Goal: Task Accomplishment & Management: Manage account settings

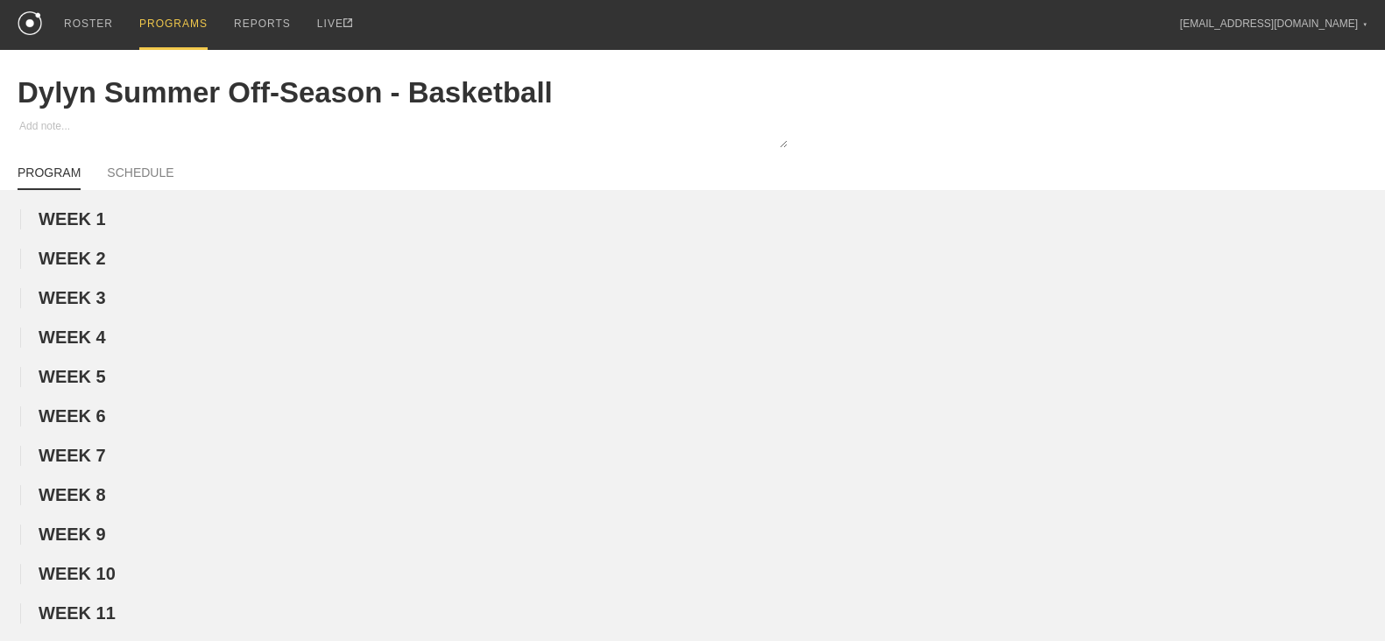
click at [171, 25] on div "PROGRAMS" at bounding box center [173, 25] width 68 height 50
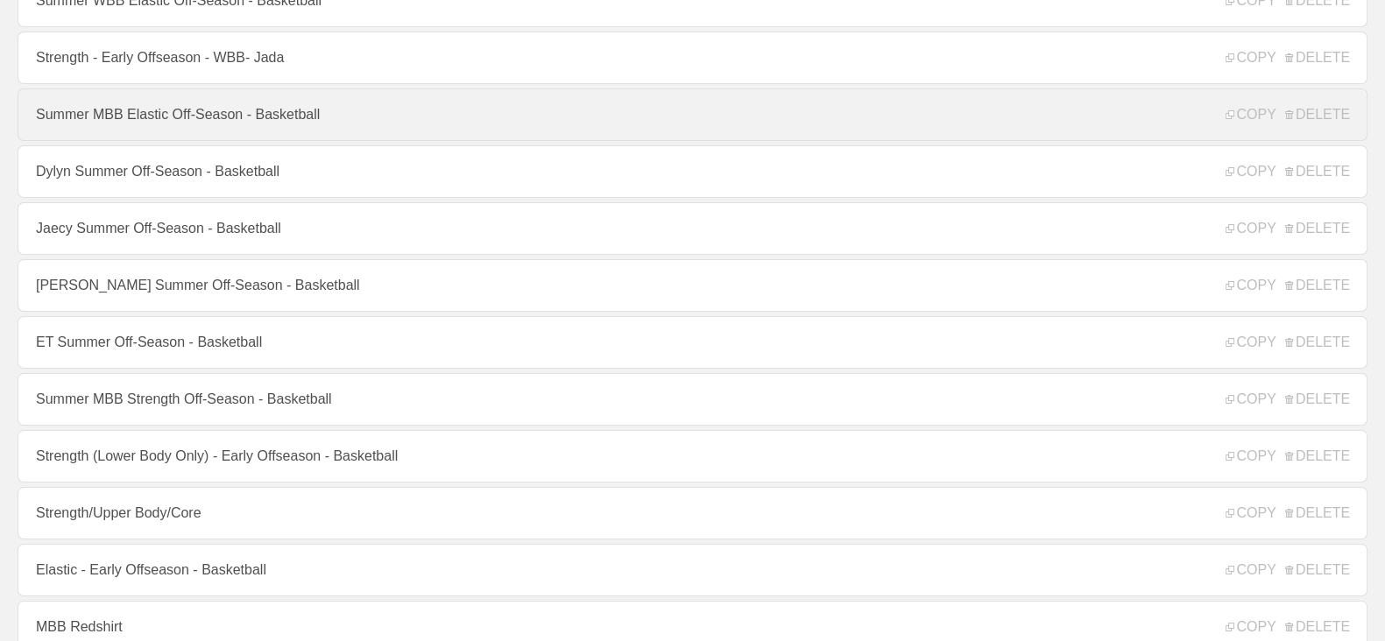
scroll to position [245, 0]
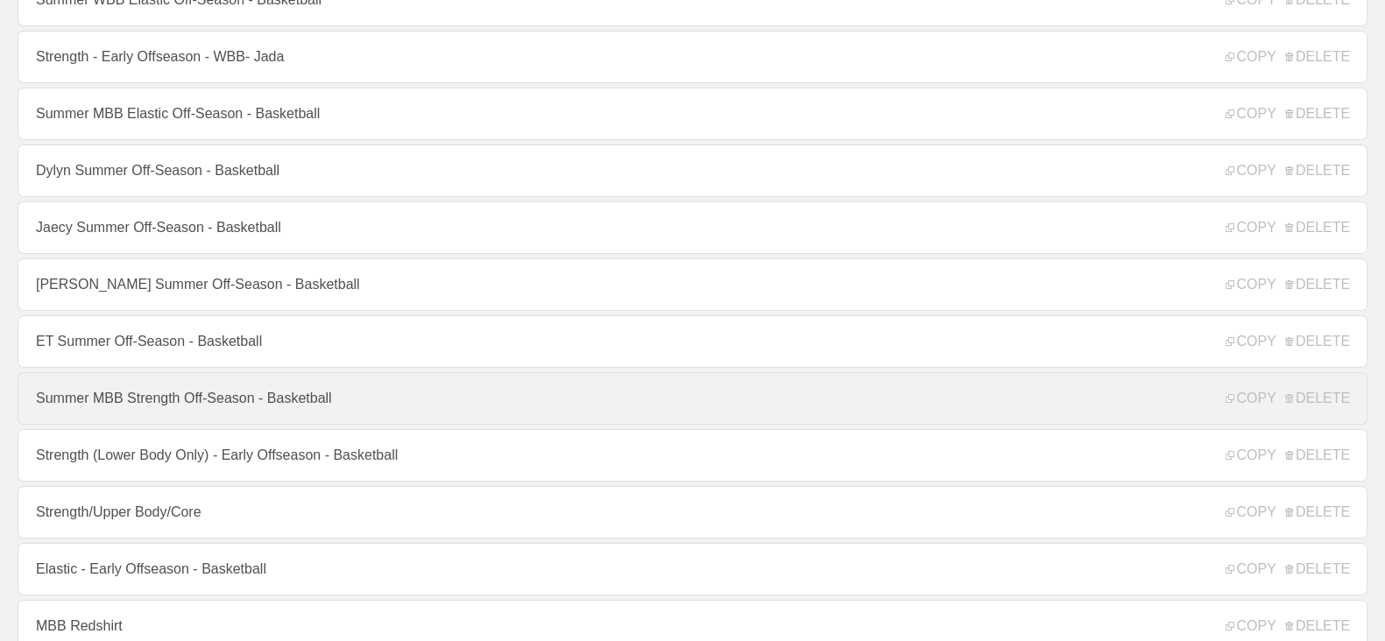
click at [145, 408] on link "Summer MBB Strength Off-Season - Basketball" at bounding box center [693, 398] width 1350 height 53
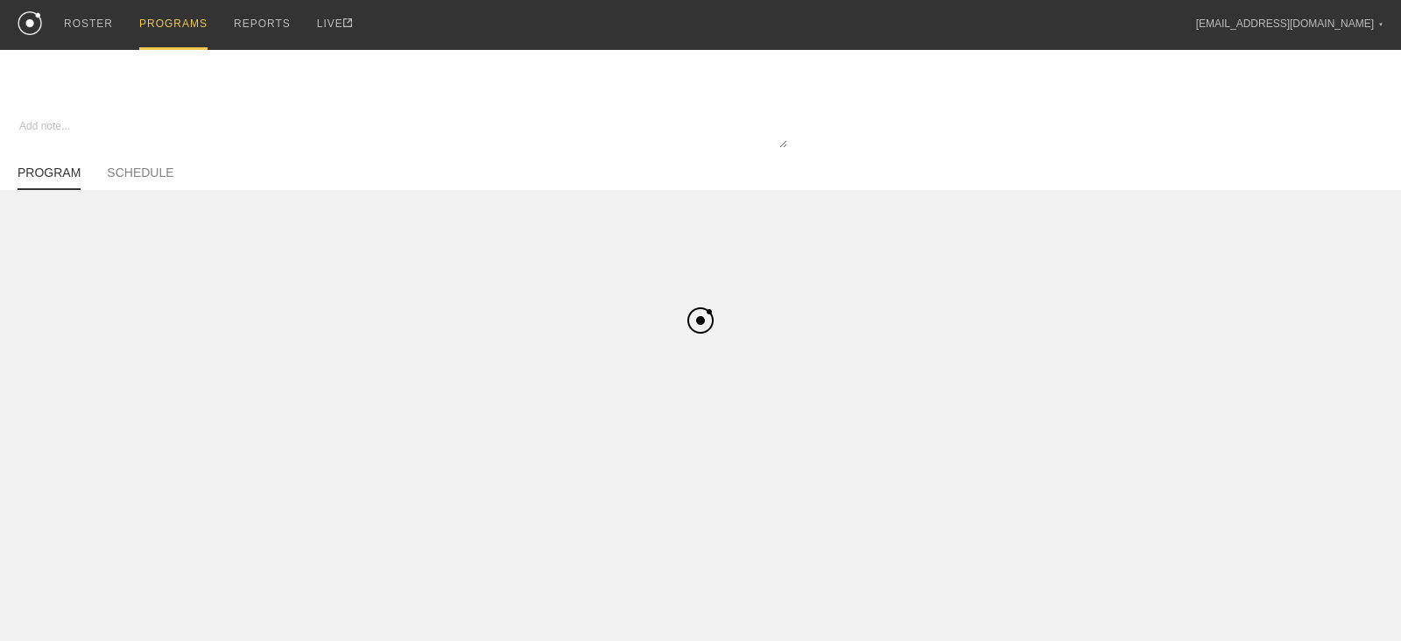
type textarea "x"
type input "Summer MBB Strength Off-Season - Basketball"
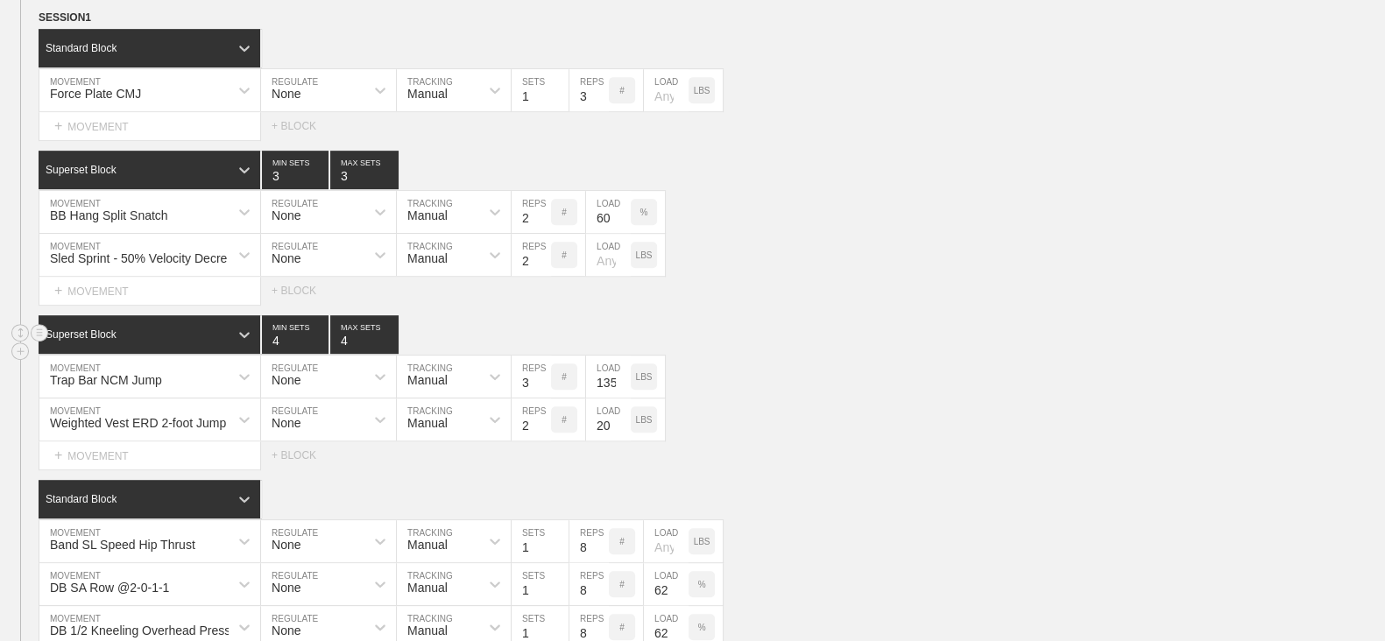
scroll to position [1143, 0]
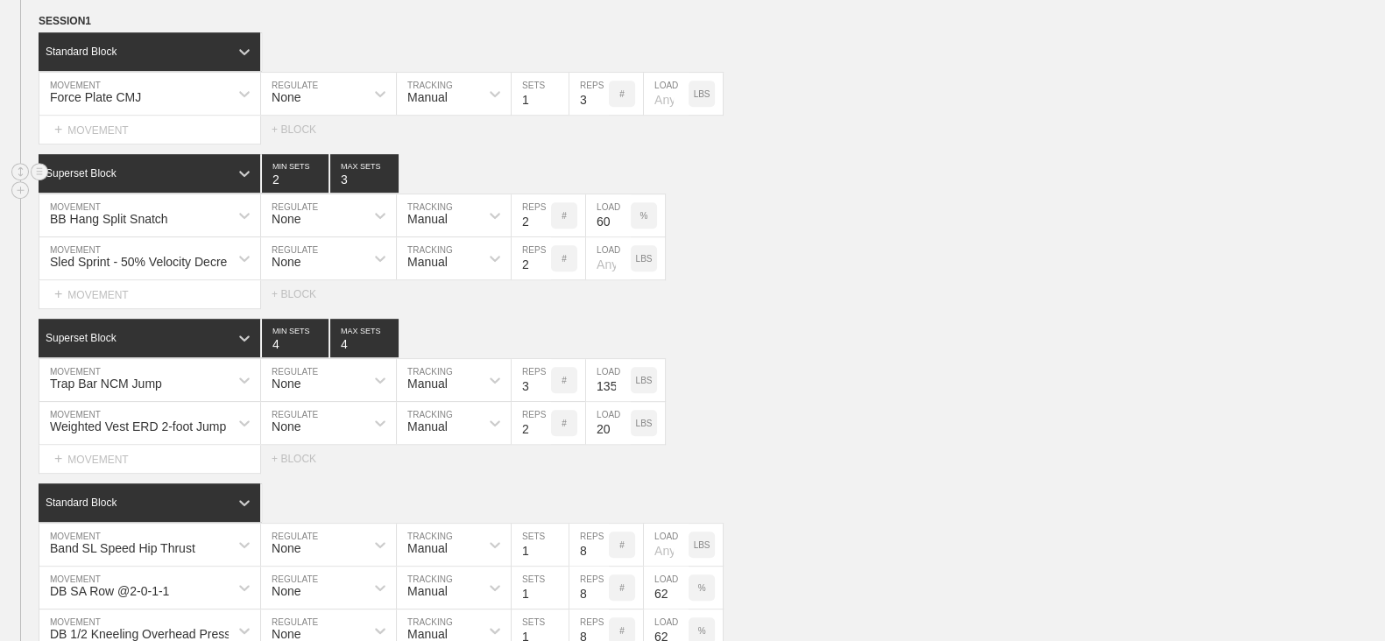
type input "2"
click at [321, 193] on input "2" at bounding box center [295, 173] width 67 height 39
type input "2"
click at [390, 193] on input "2" at bounding box center [364, 173] width 68 height 39
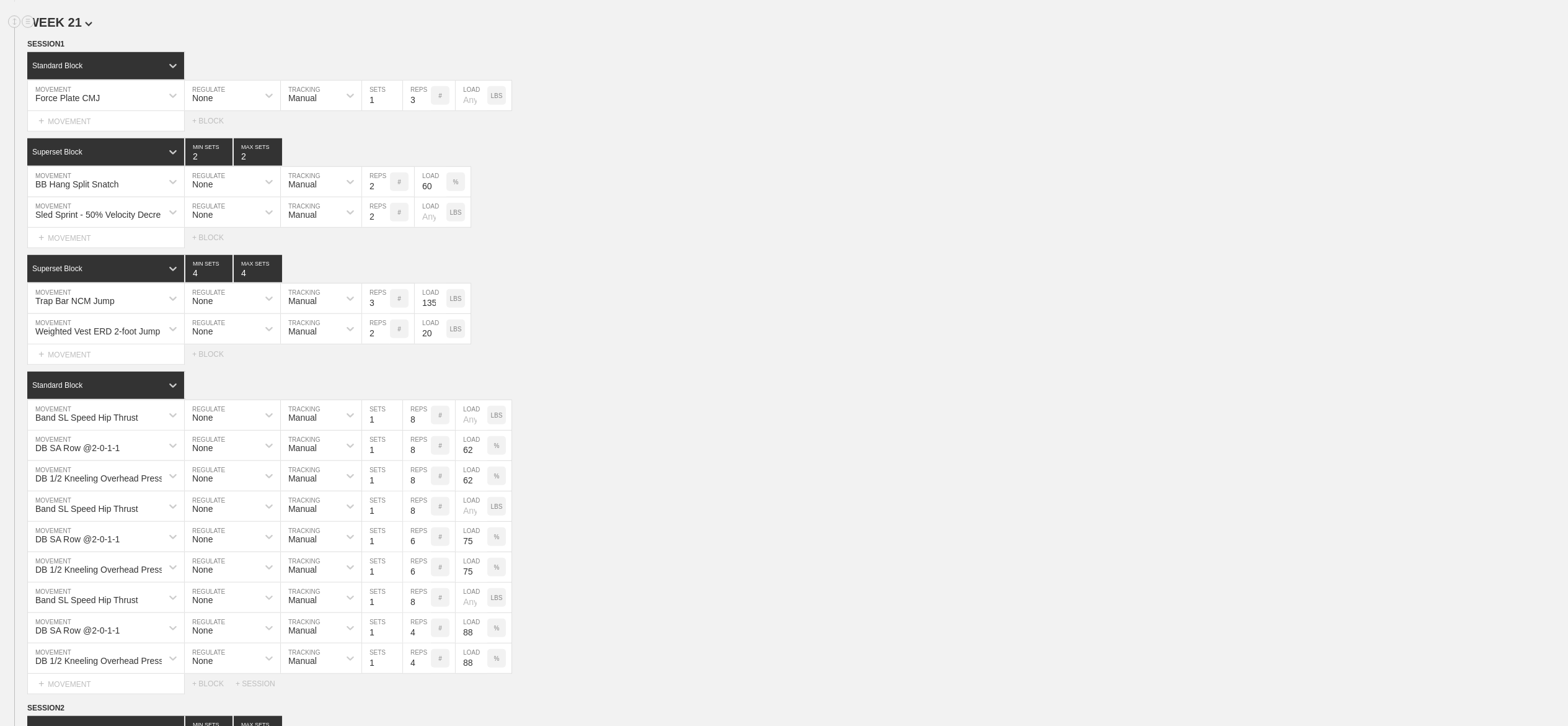
scroll to position [779, 0]
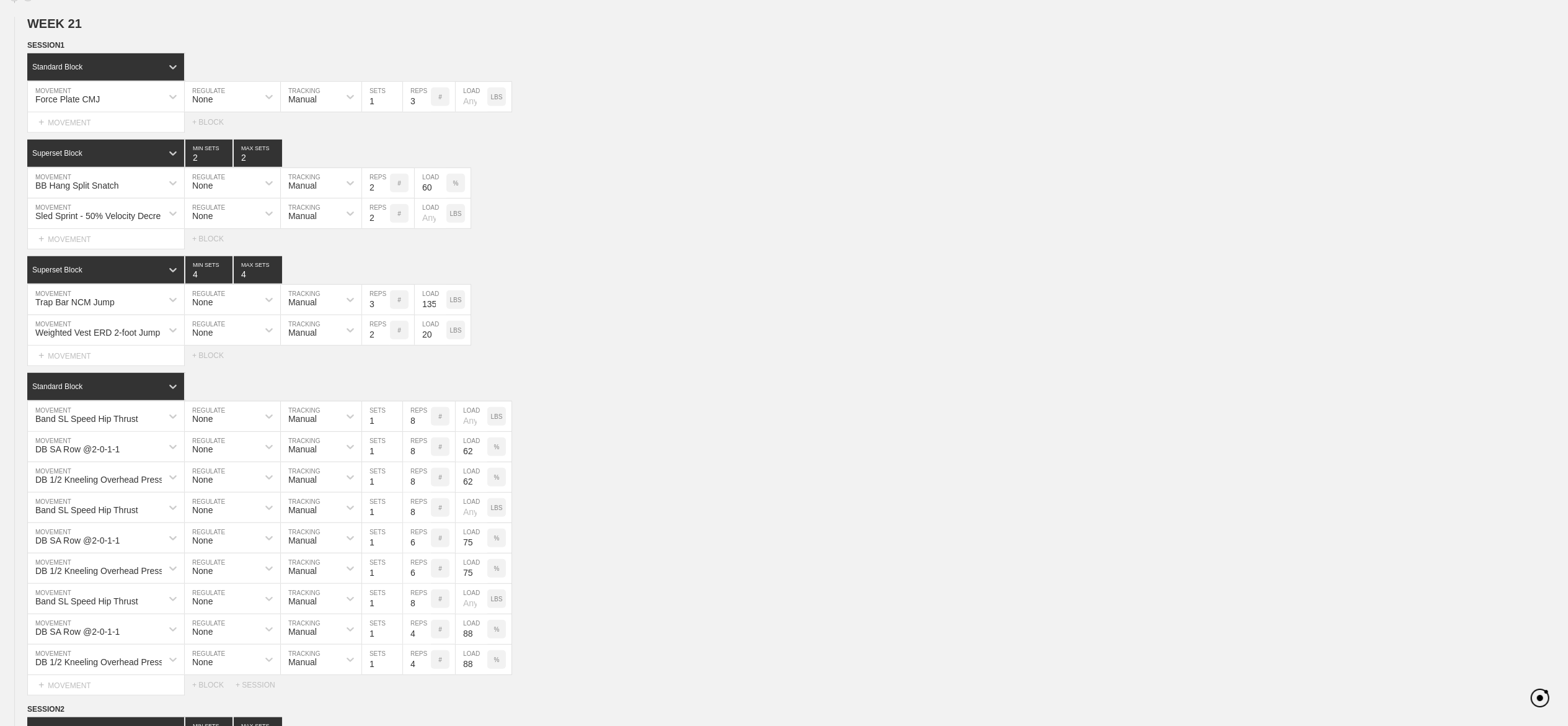
drag, startPoint x: 921, startPoint y: 12, endPoint x: 187, endPoint y: 8, distance: 734.0
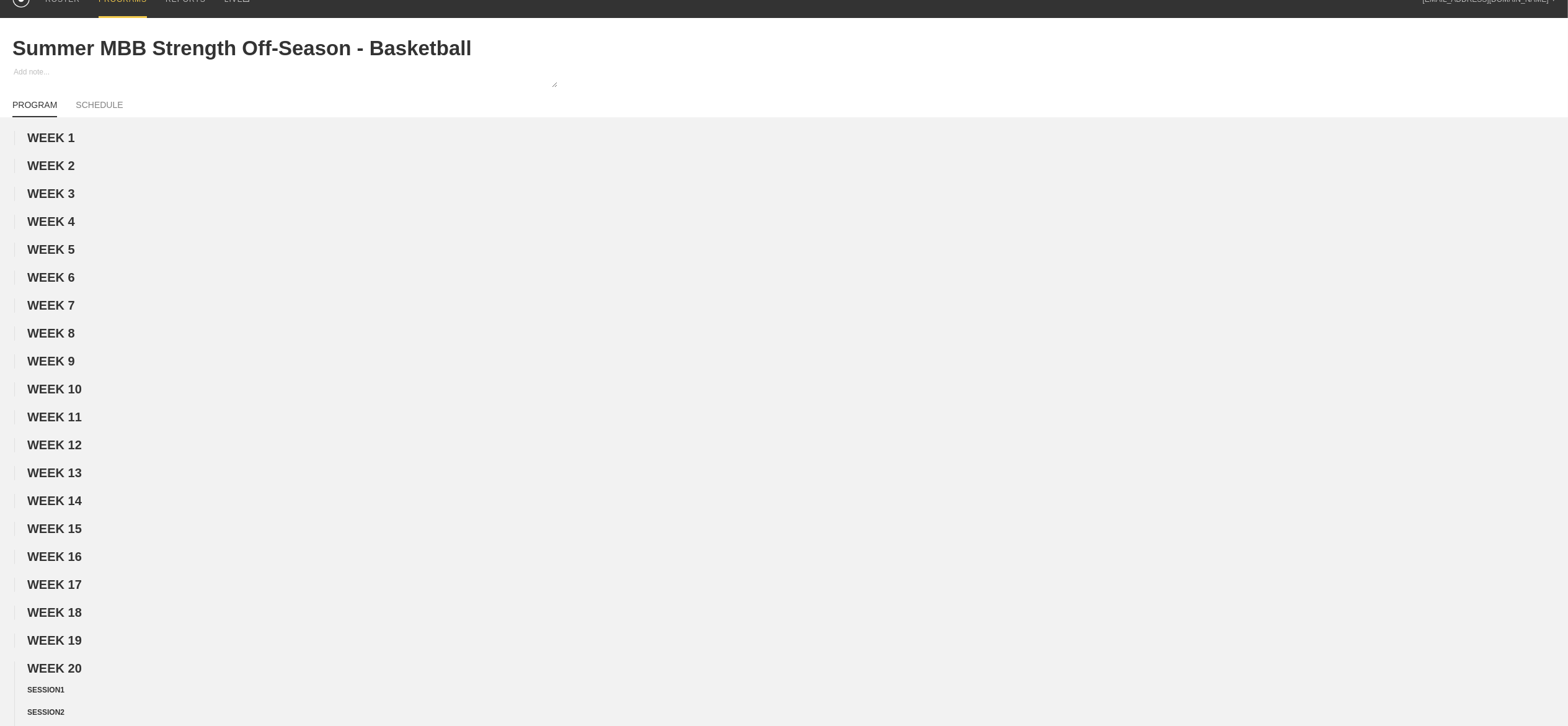
scroll to position [0, 0]
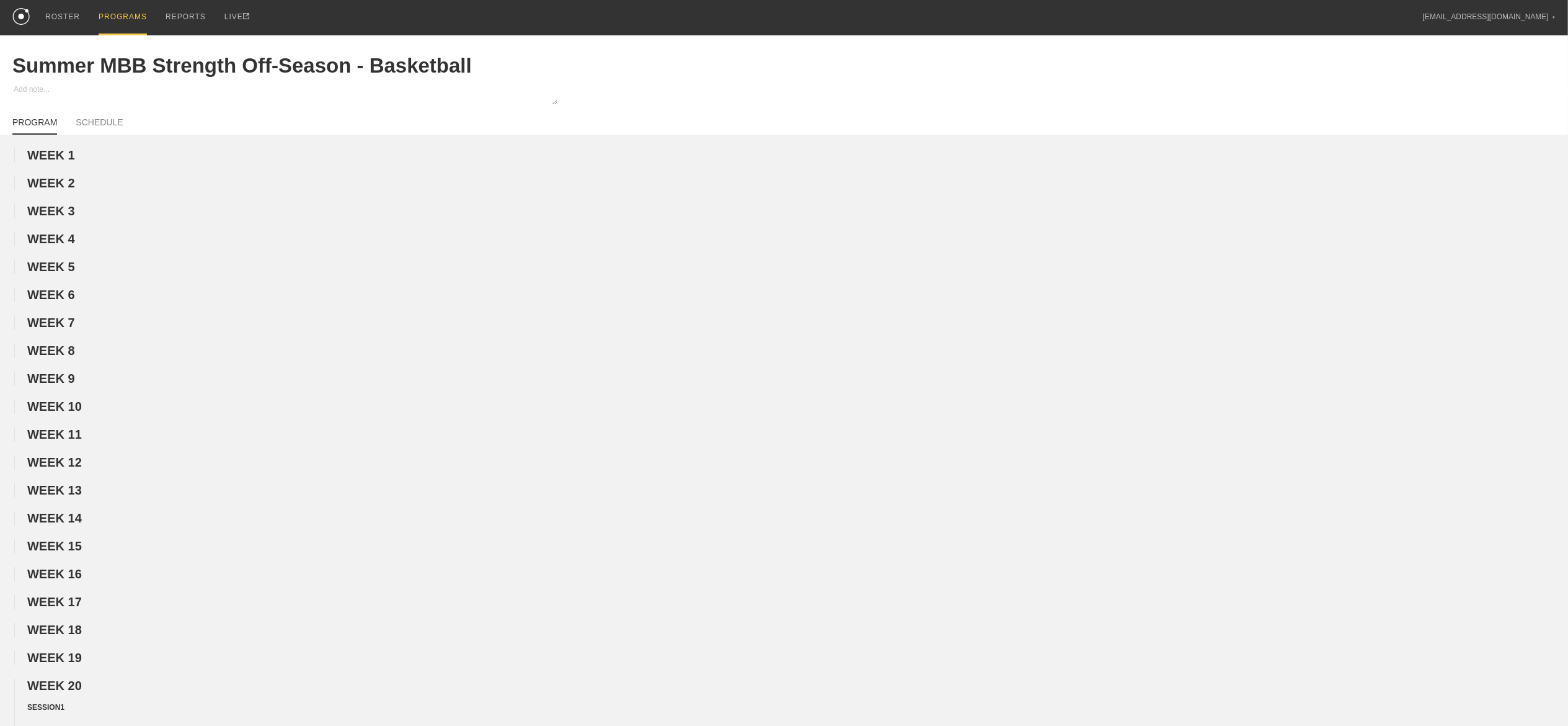
click at [120, 13] on div "PROGRAMS" at bounding box center [122, 18] width 48 height 35
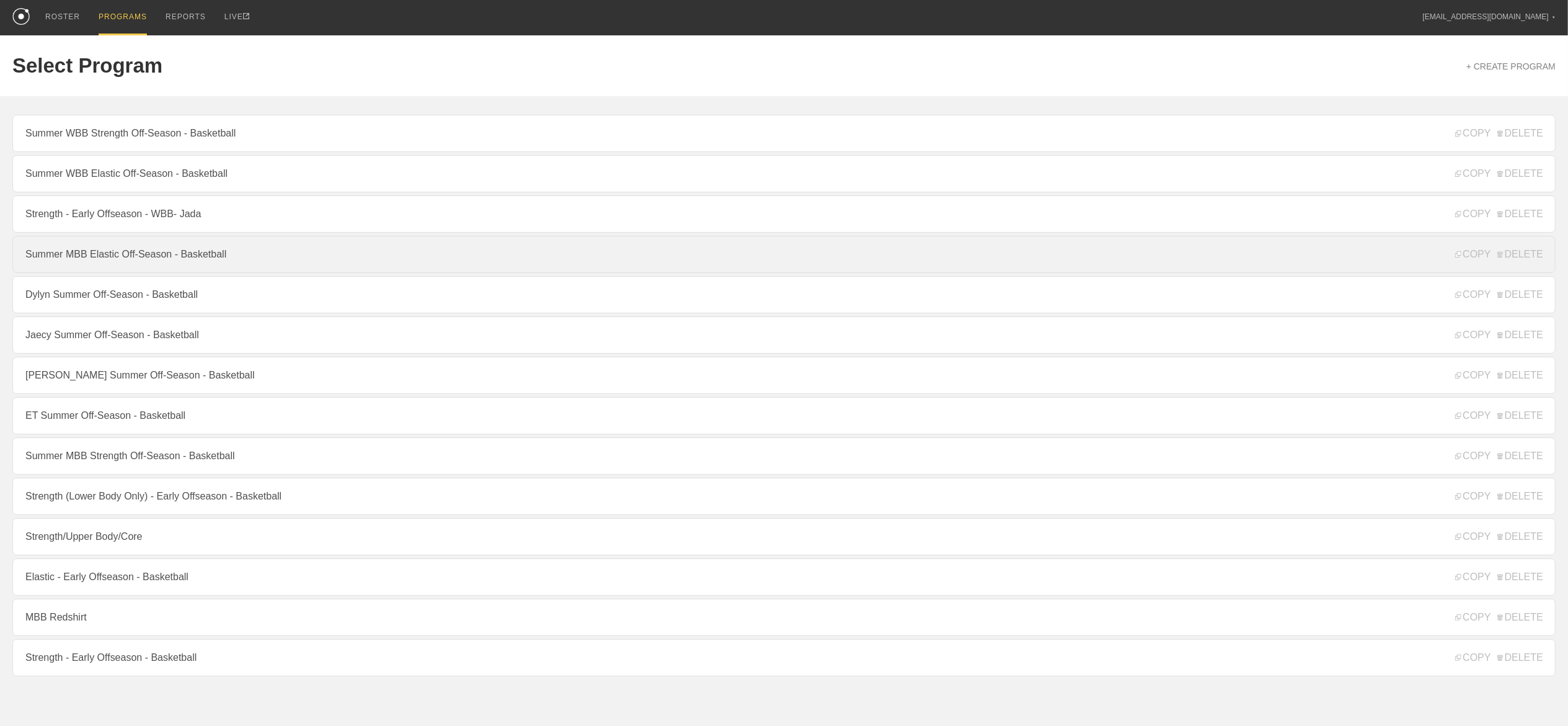
click at [144, 250] on link "Summer MBB Elastic Off-Season - Basketball" at bounding box center [784, 254] width 1543 height 38
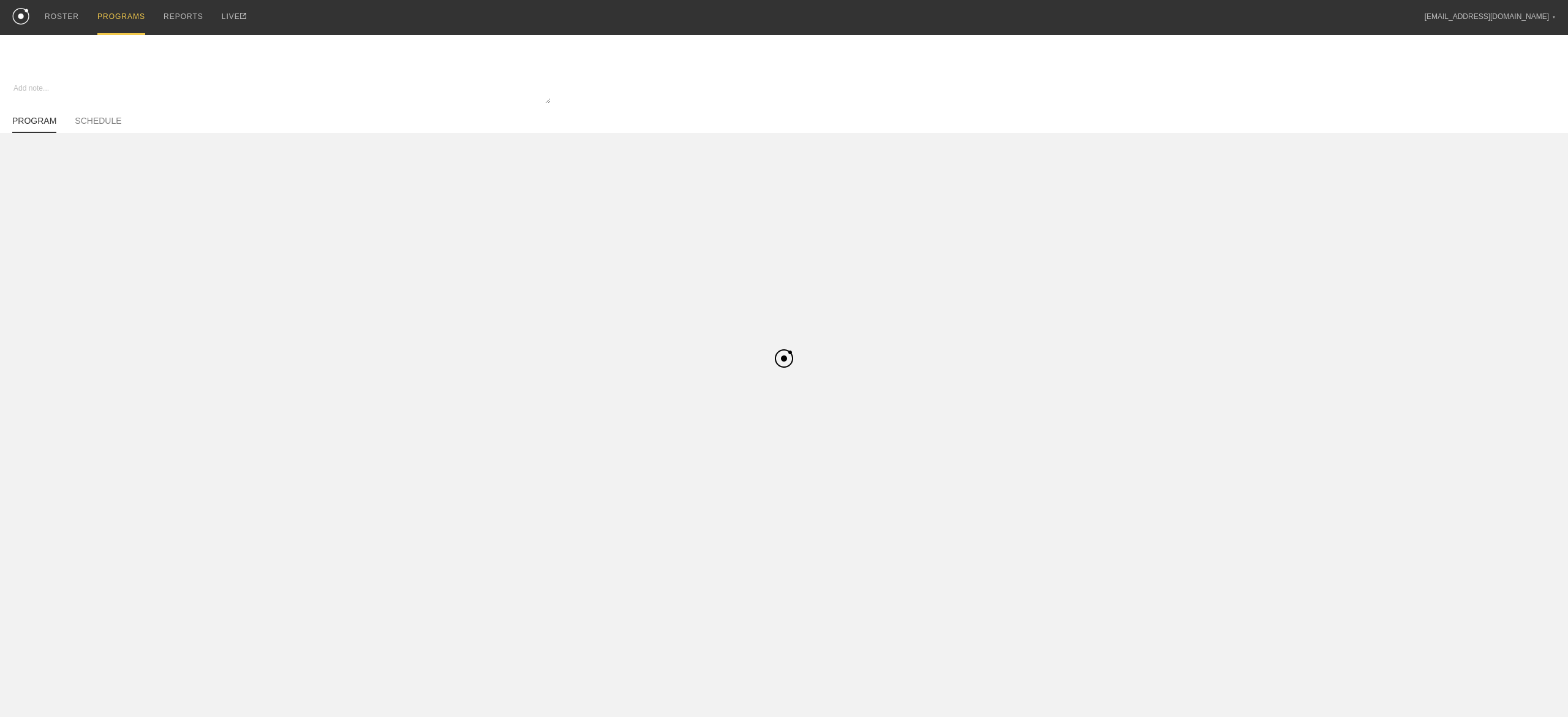
type textarea "x"
type input "Summer MBB Elastic Off-Season - Basketball"
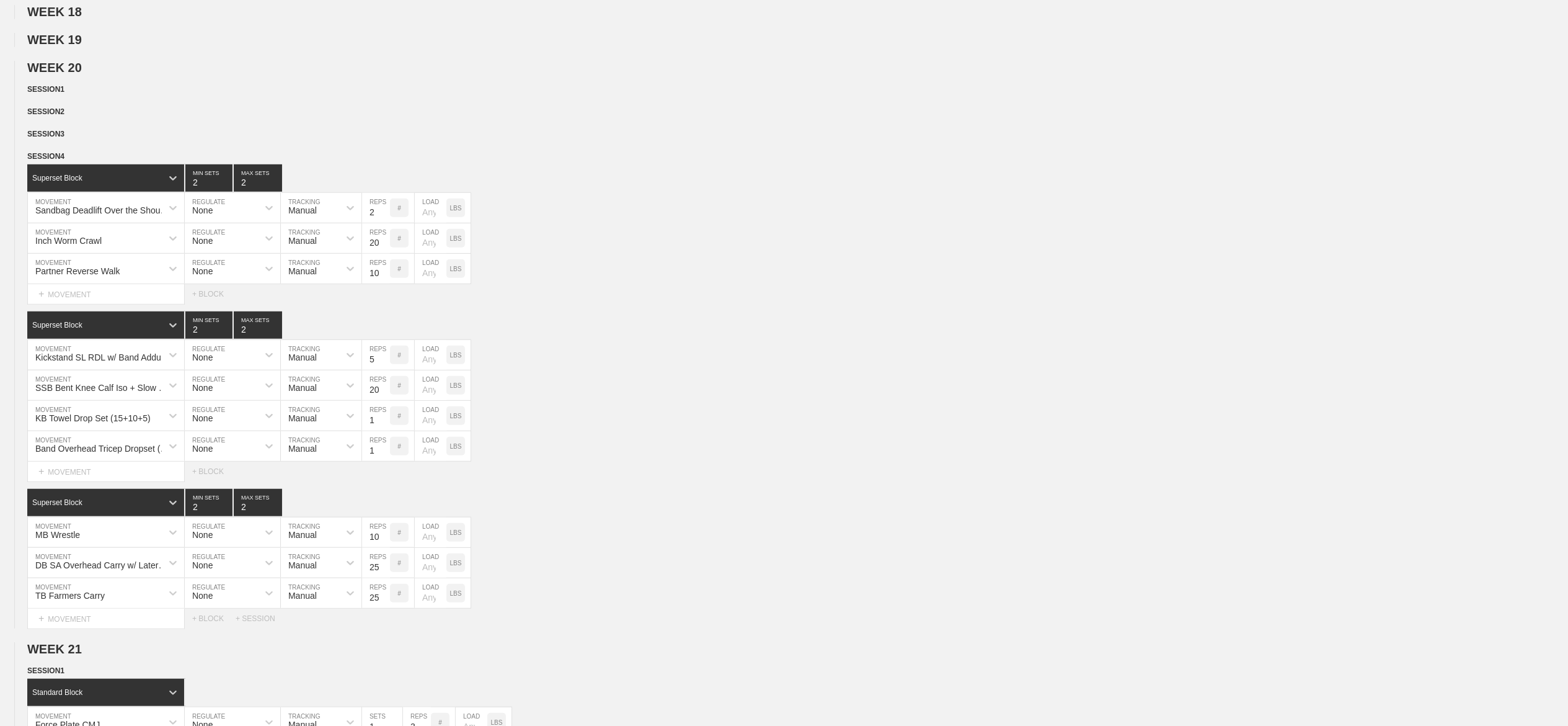
scroll to position [776, 0]
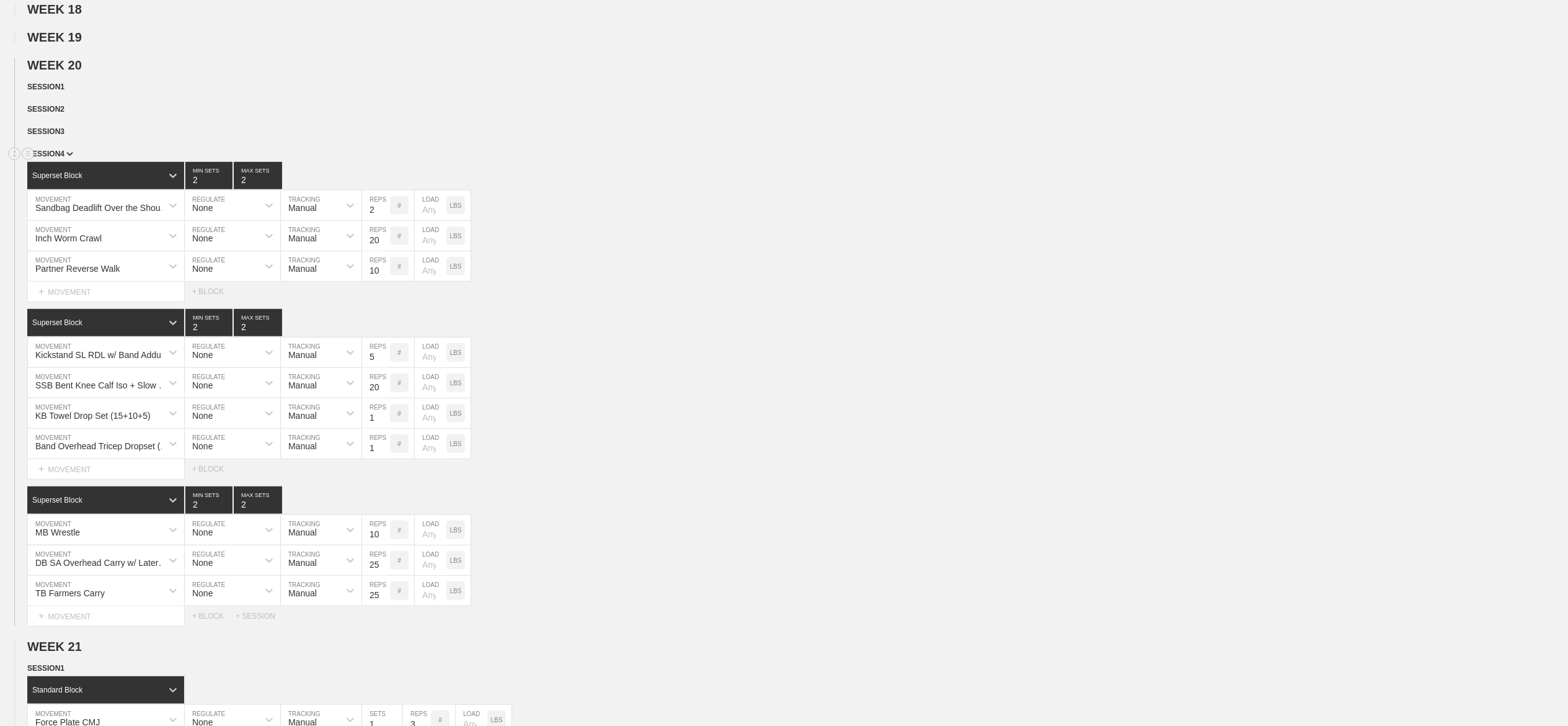
click at [67, 157] on img at bounding box center [70, 154] width 7 height 4
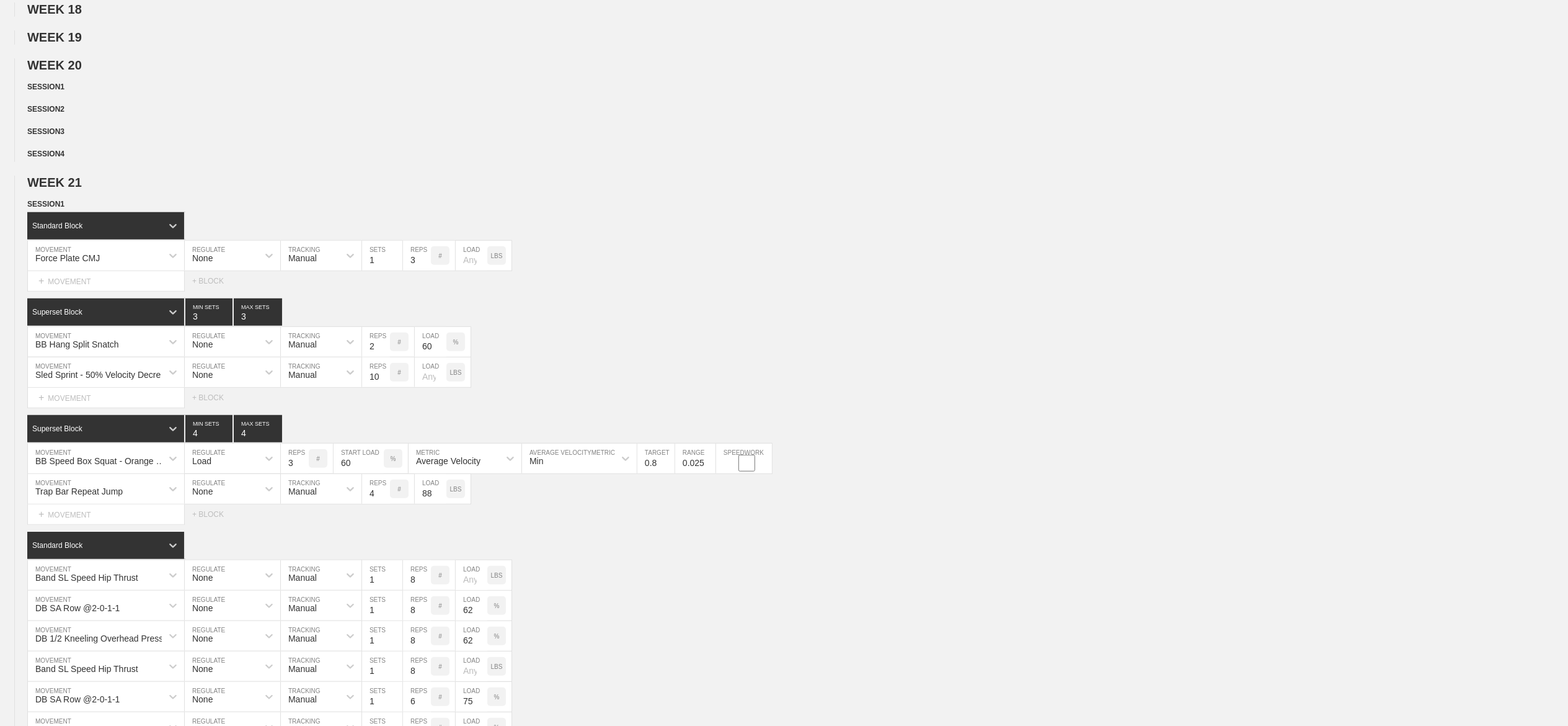
click at [77, 72] on span "WEEK 20" at bounding box center [60, 64] width 65 height 13
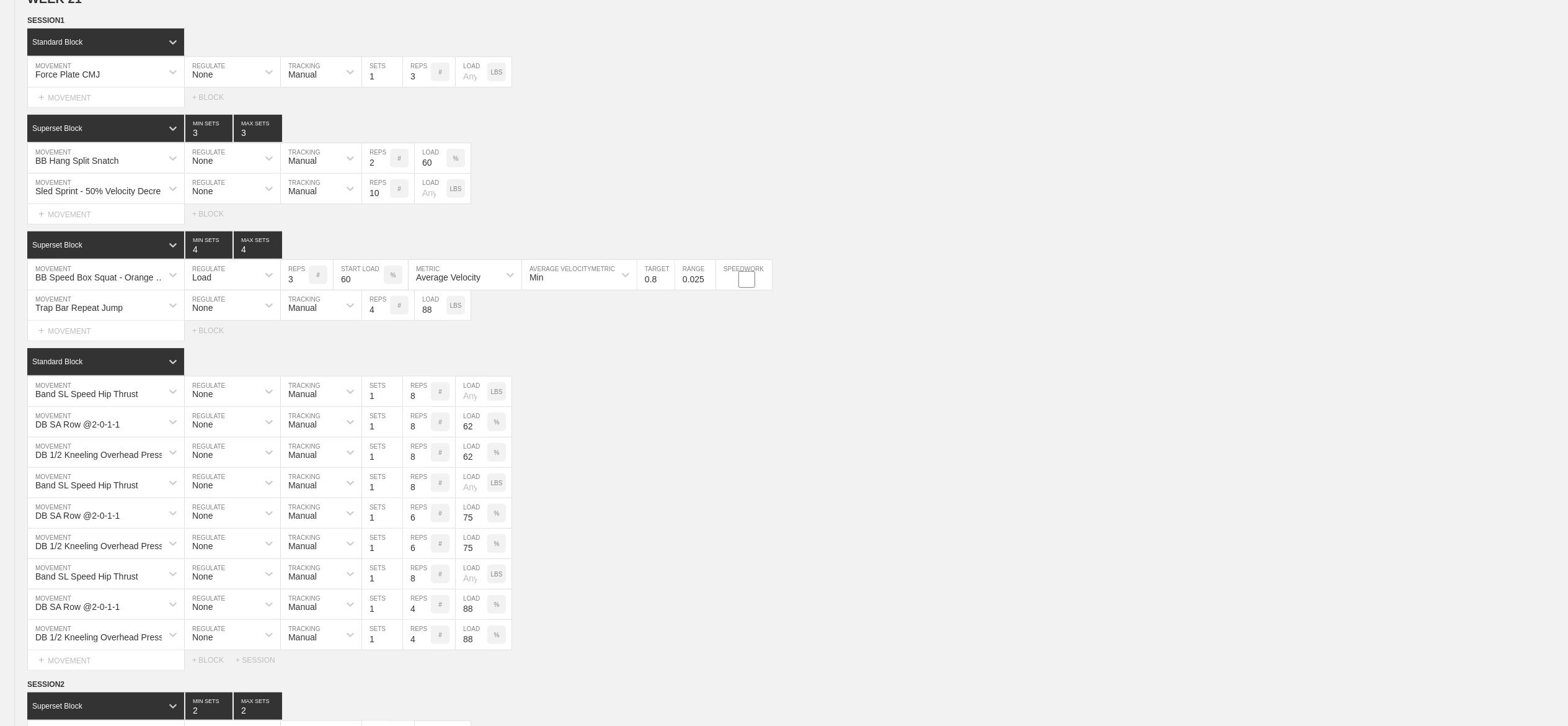
scroll to position [868, 0]
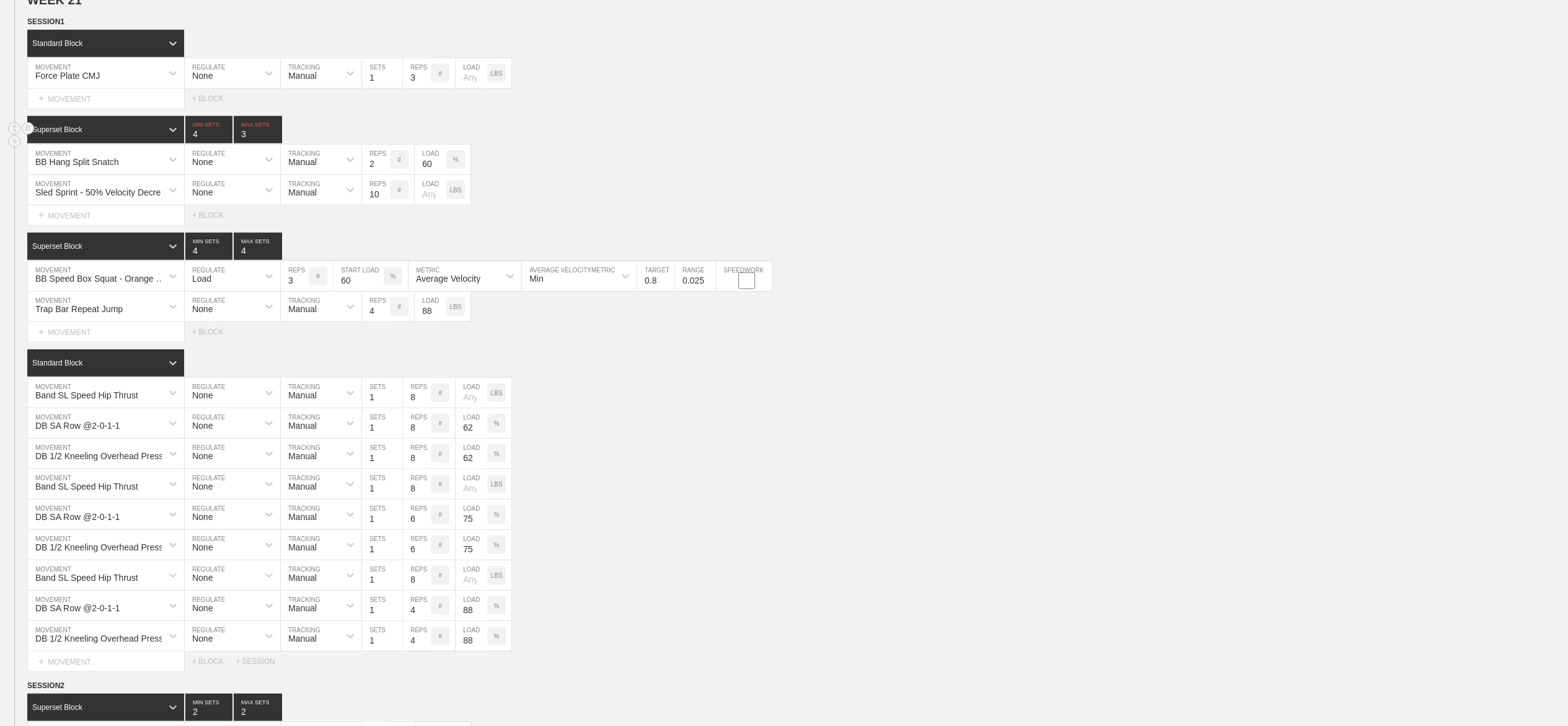
click at [224, 143] on input "4" at bounding box center [209, 130] width 47 height 28
click at [224, 143] on input "3" at bounding box center [209, 130] width 47 height 28
type input "2"
click at [224, 143] on input "2" at bounding box center [209, 130] width 47 height 28
click at [276, 143] on input "2" at bounding box center [258, 130] width 48 height 28
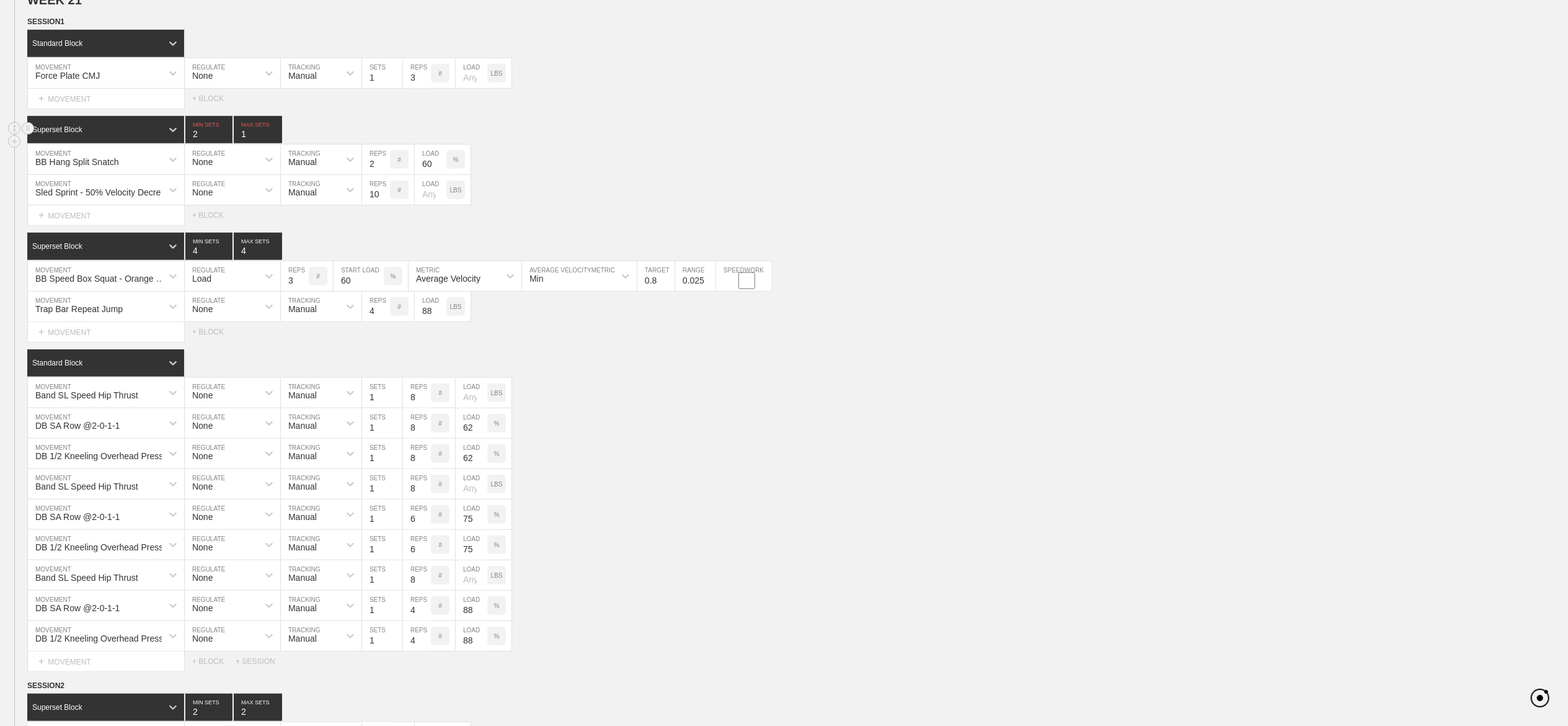
click at [276, 143] on input "1" at bounding box center [258, 130] width 48 height 28
type input "2"
click at [276, 143] on input "2" at bounding box center [258, 130] width 48 height 28
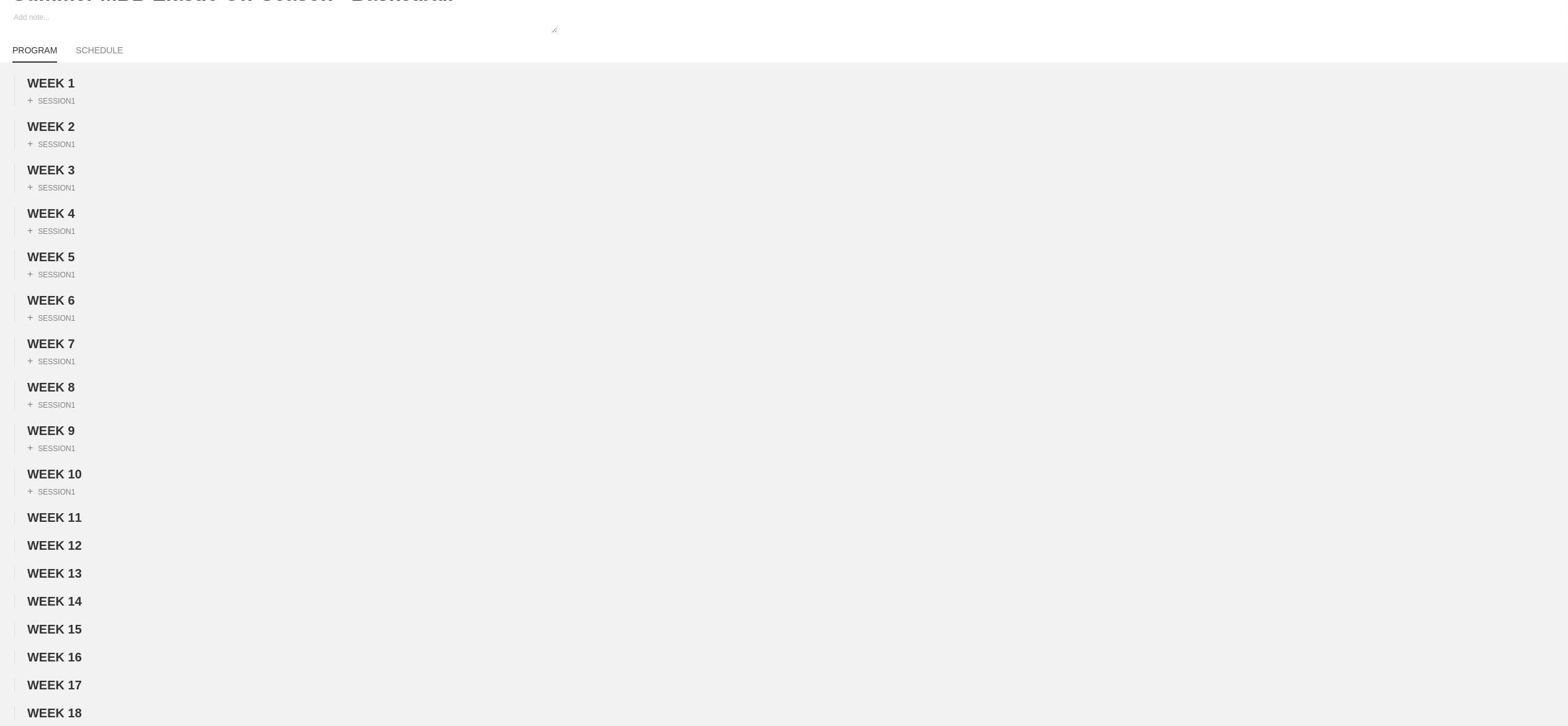
scroll to position [0, 0]
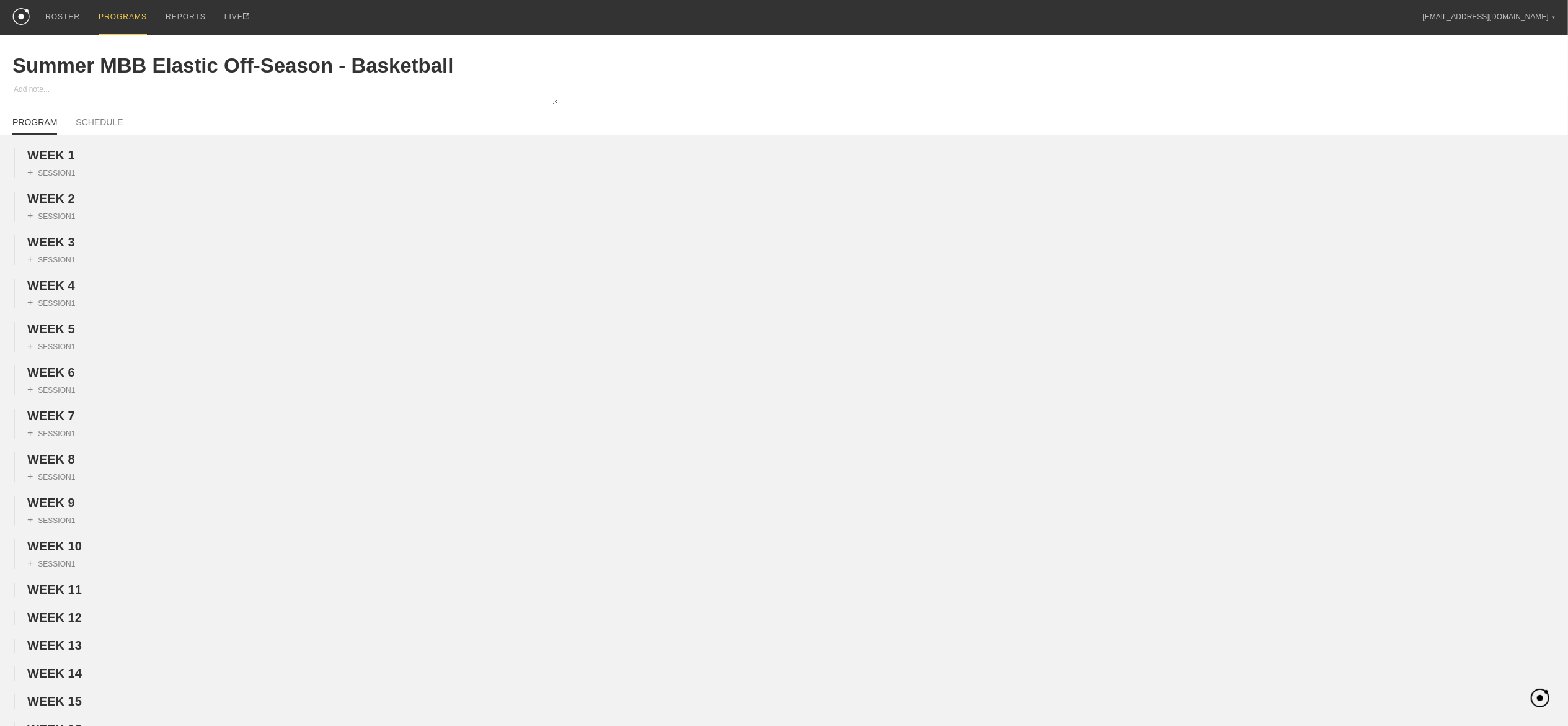
click at [113, 13] on div "PROGRAMS" at bounding box center [122, 18] width 48 height 35
click at [115, 14] on div "PROGRAMS" at bounding box center [122, 18] width 48 height 35
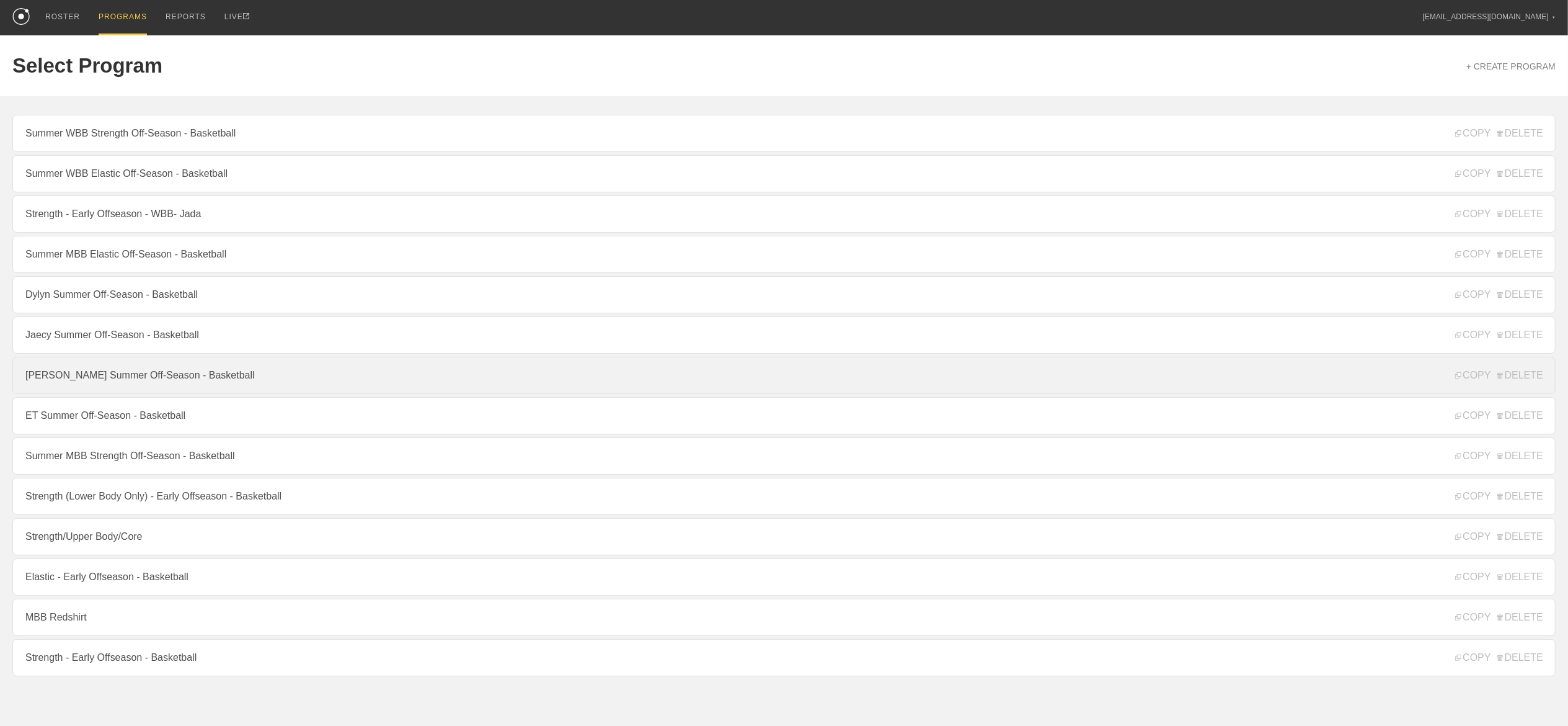
click at [64, 391] on link "[PERSON_NAME] Summer Off-Season - Basketball" at bounding box center [784, 375] width 1543 height 38
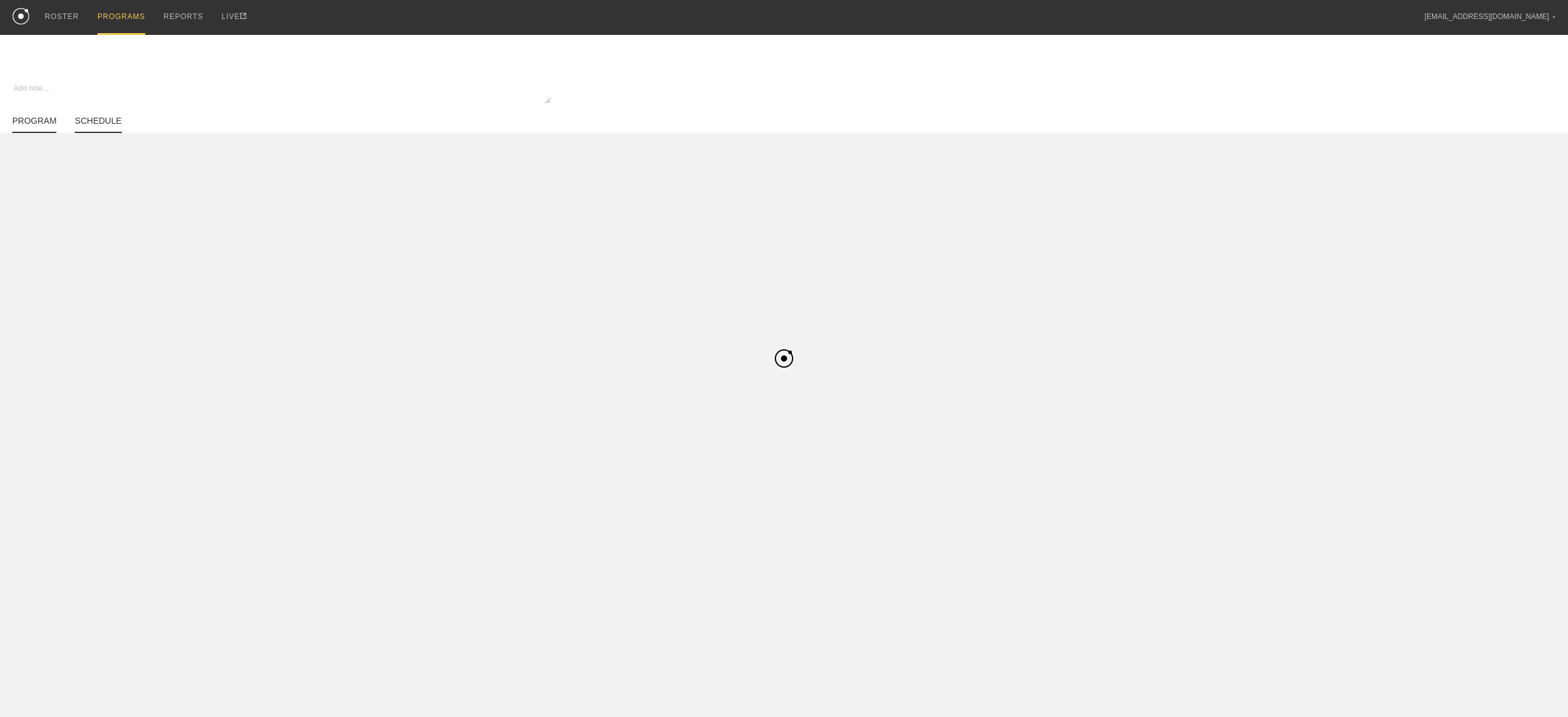
type textarea "x"
type input "[PERSON_NAME] Summer Off-Season - Basketball"
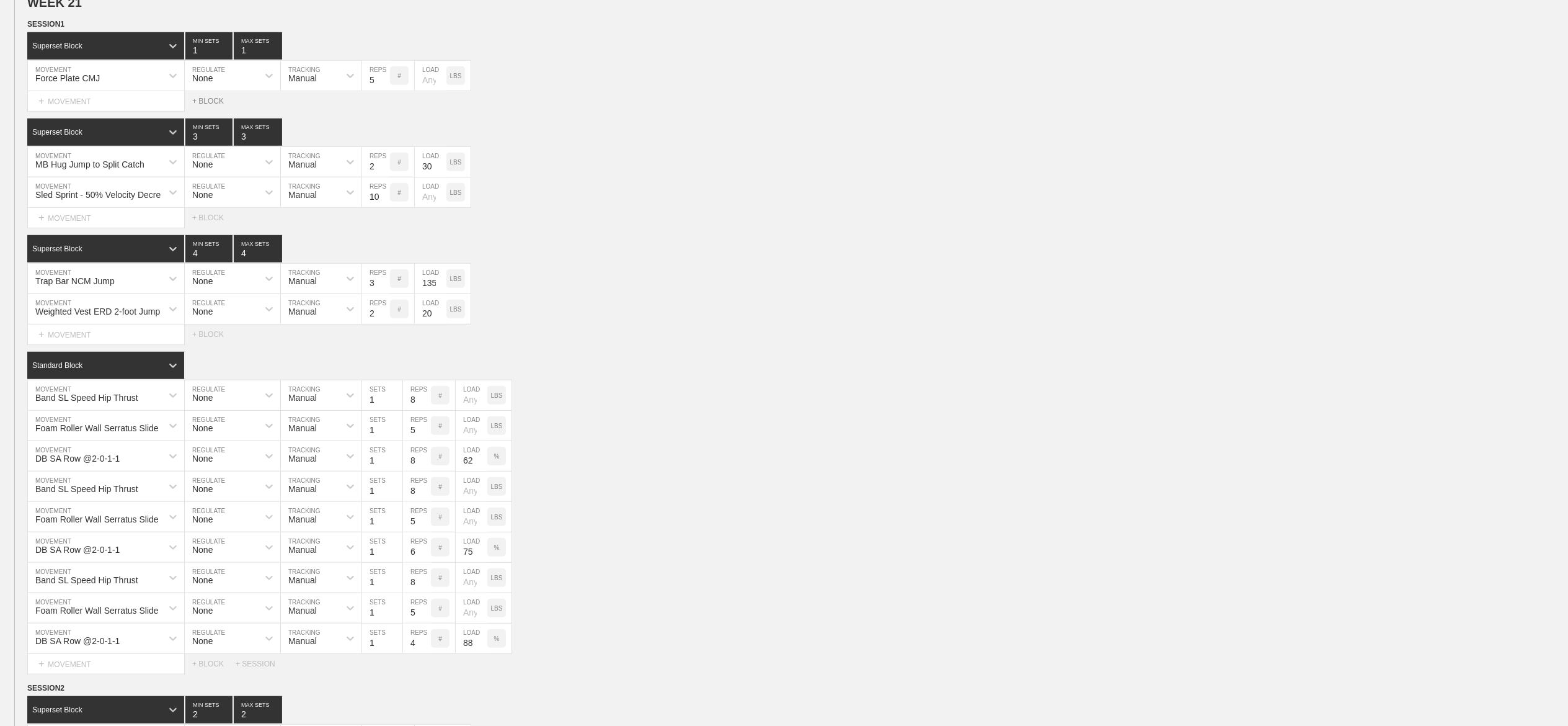
scroll to position [865, 0]
